Goal: Transaction & Acquisition: Purchase product/service

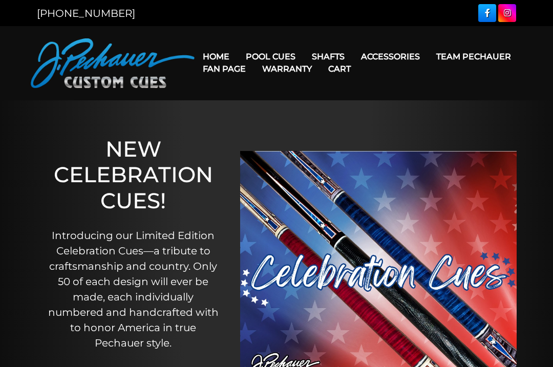
click at [334, 108] on link "Pro Series (R) – NEW" at bounding box center [302, 100] width 126 height 14
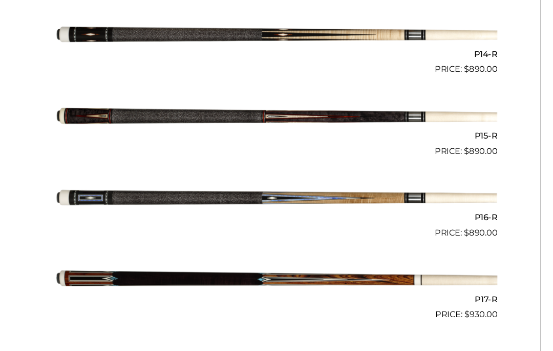
scroll to position [1453, 0]
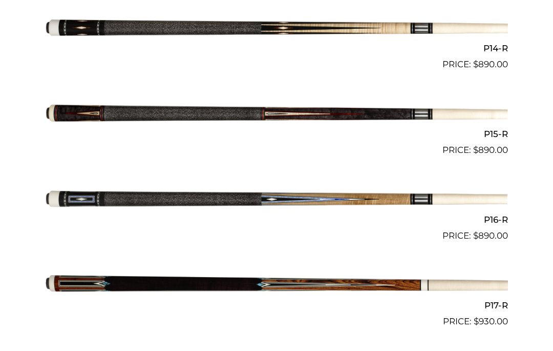
click at [360, 196] on img at bounding box center [276, 199] width 463 height 77
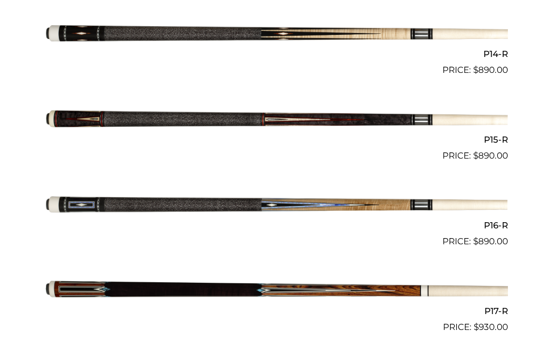
scroll to position [1460, 0]
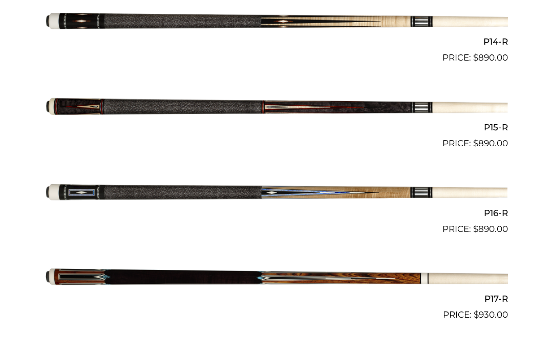
click at [372, 189] on img at bounding box center [276, 192] width 463 height 77
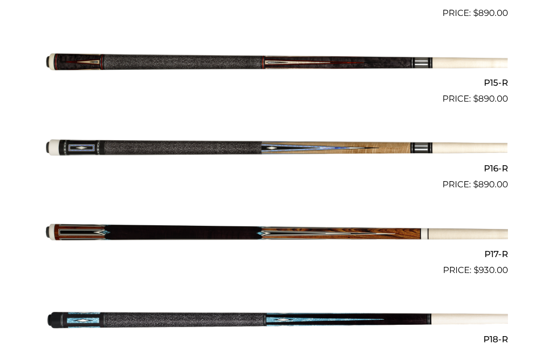
click at [461, 348] on span "$ 980.00" at bounding box center [276, 354] width 463 height 13
click at [368, 137] on img at bounding box center [276, 148] width 463 height 77
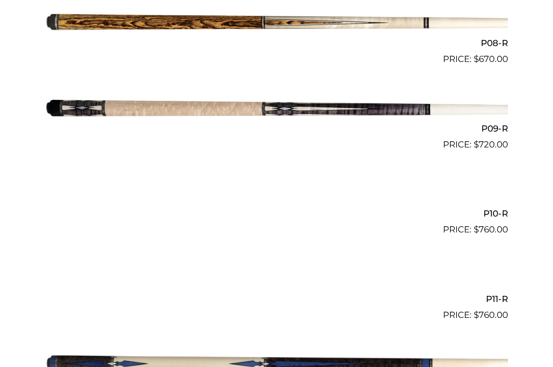
scroll to position [946, 0]
